Goal: Task Accomplishment & Management: Use online tool/utility

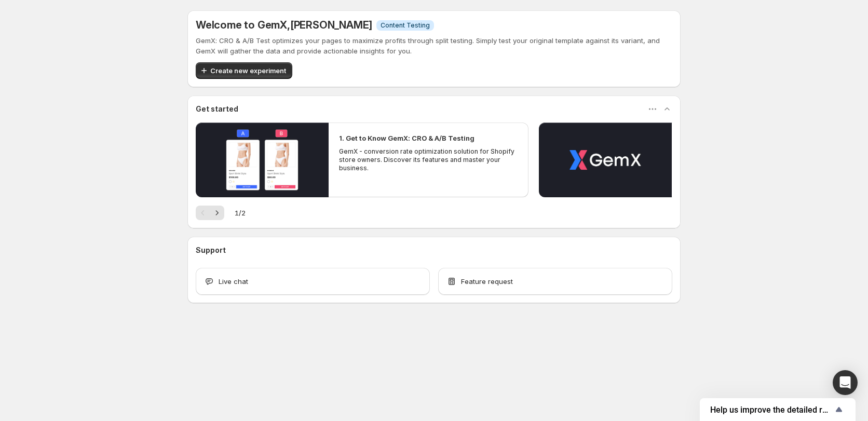
click at [153, 136] on div "Welcome to GemX , [PERSON_NAME] Info Content Testing GemX: CRO & A/B Test optim…" at bounding box center [434, 179] width 868 height 359
click at [146, 144] on div "Welcome to GemX , [PERSON_NAME] Info Content Testing GemX: CRO & A/B Test optim…" at bounding box center [434, 179] width 868 height 359
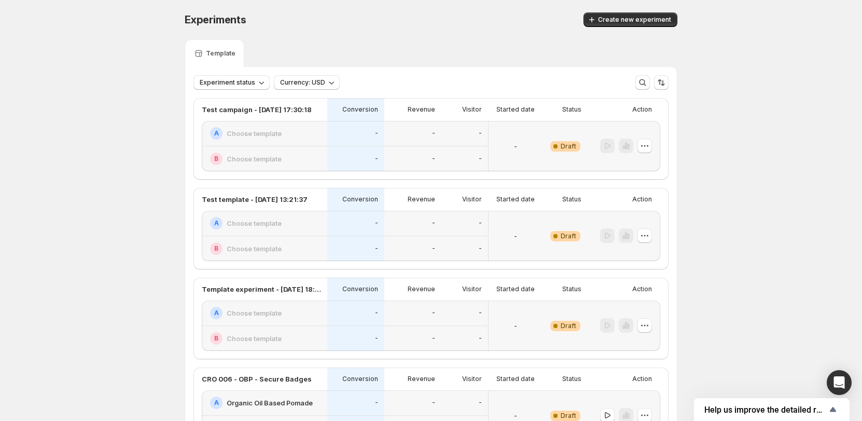
click at [488, 44] on div "Template" at bounding box center [431, 53] width 493 height 28
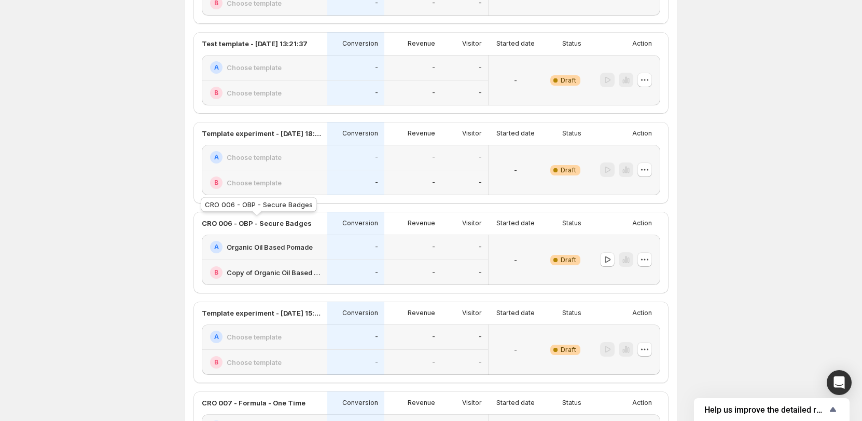
click at [284, 220] on p "CRO 006 - OBP - Secure Badges" at bounding box center [257, 223] width 110 height 10
click at [637, 223] on p "Action" at bounding box center [643, 223] width 20 height 8
click at [652, 259] on button "button" at bounding box center [645, 259] width 15 height 15
click at [639, 275] on button "Edit" at bounding box center [648, 280] width 70 height 17
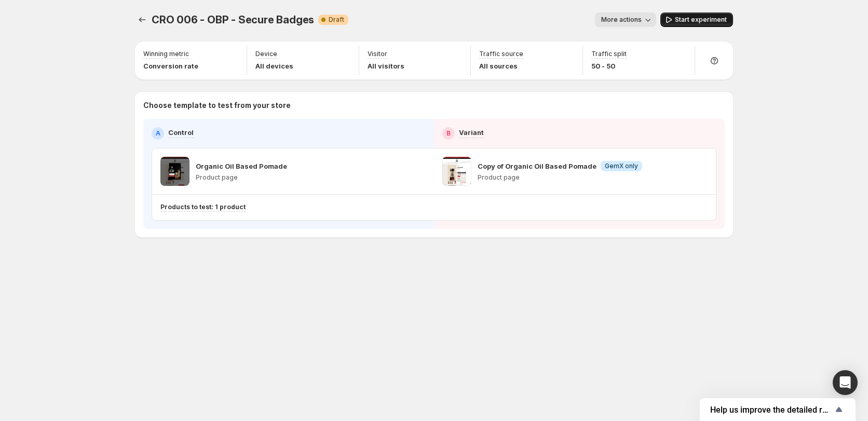
click at [687, 17] on span "Start experiment" at bounding box center [701, 20] width 52 height 8
click at [694, 20] on span "Pause experiment" at bounding box center [698, 20] width 57 height 8
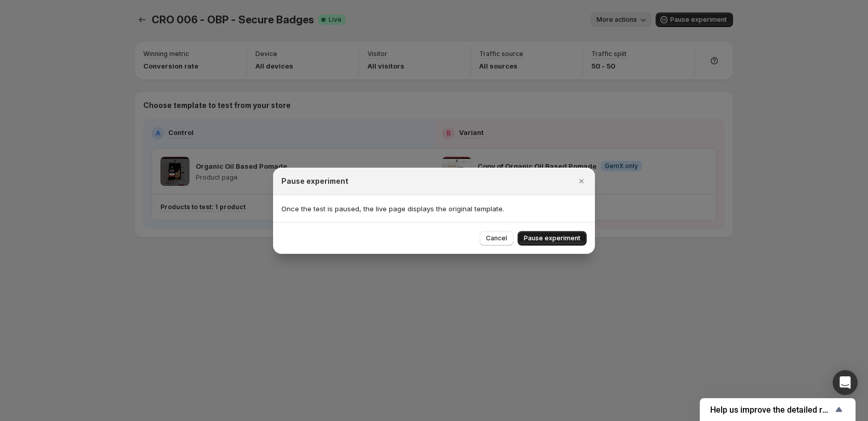
click at [547, 239] on span "Pause experiment" at bounding box center [552, 238] width 57 height 8
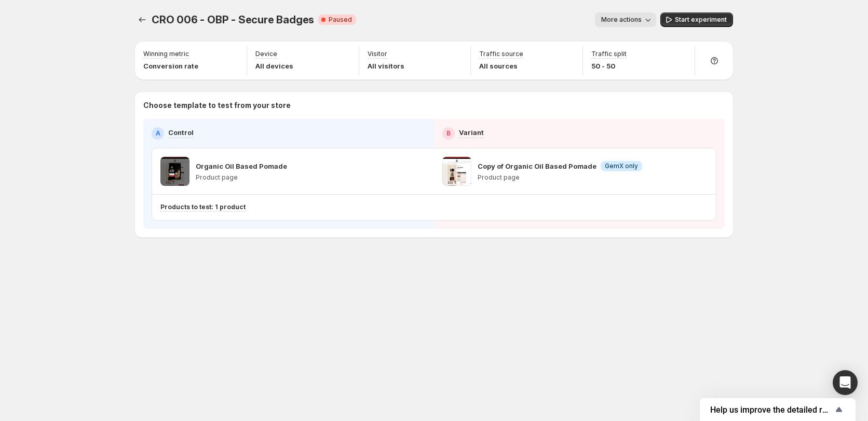
click at [783, 64] on div "CRO 006 - OBP - Secure Badges. This page is ready CRO 006 - OBP - Secure Badges…" at bounding box center [434, 210] width 868 height 421
click at [680, 172] on icon "button" at bounding box center [681, 171] width 10 height 10
